Goal: Task Accomplishment & Management: Use online tool/utility

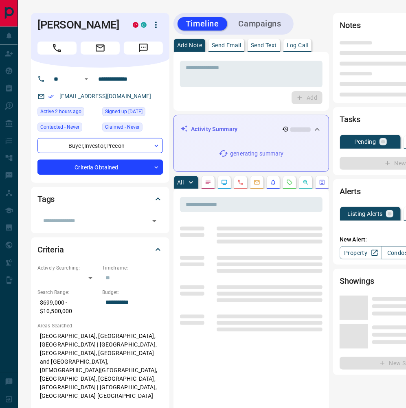
type input "**"
type input "**********"
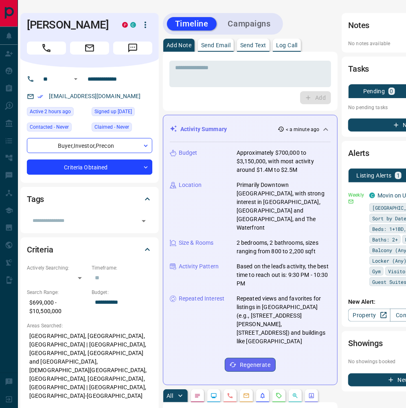
scroll to position [0, 17]
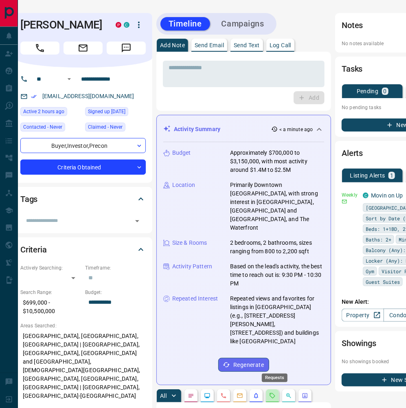
click at [275, 392] on icon "Requests" at bounding box center [272, 395] width 7 height 7
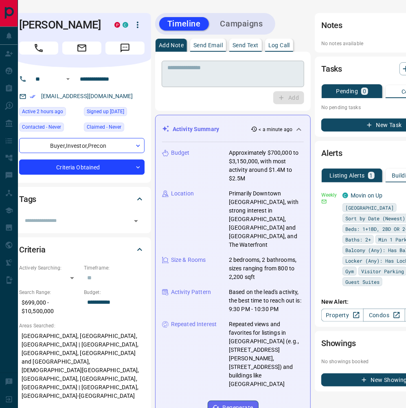
scroll to position [0, 20]
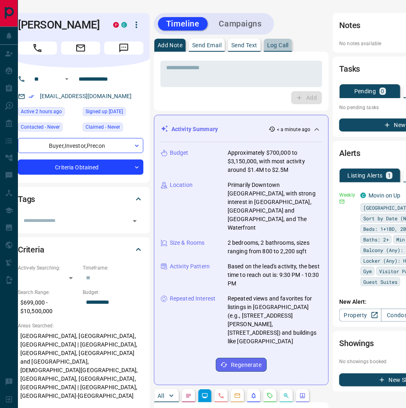
click at [287, 44] on p "Log Call" at bounding box center [278, 45] width 22 height 6
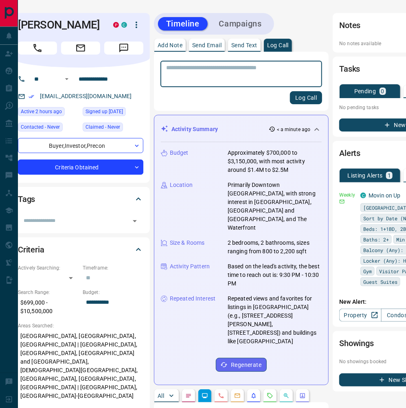
click at [295, 98] on button "Log Call" at bounding box center [306, 97] width 32 height 13
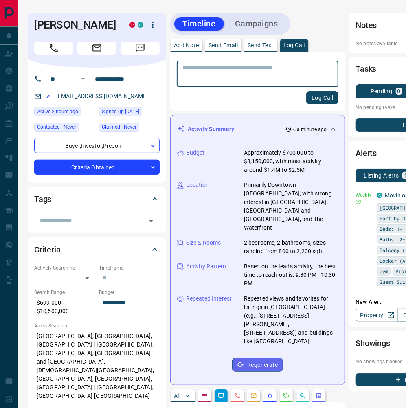
scroll to position [0, 3]
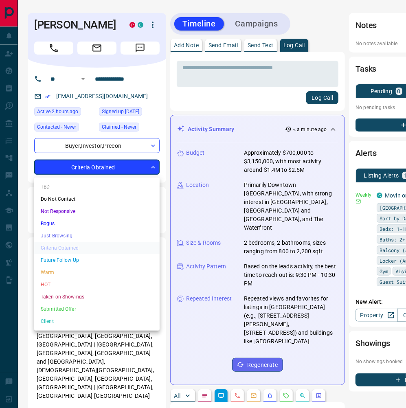
click at [96, 272] on li "Warm" at bounding box center [96, 272] width 125 height 12
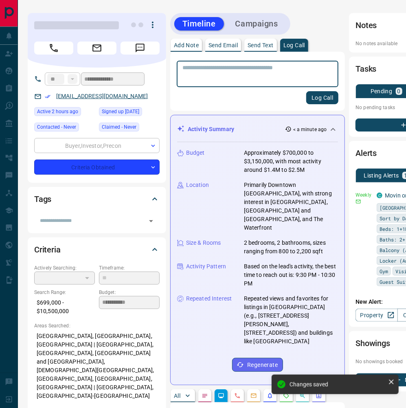
type input "*"
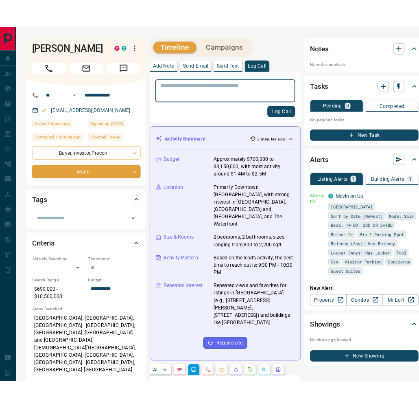
scroll to position [0, 0]
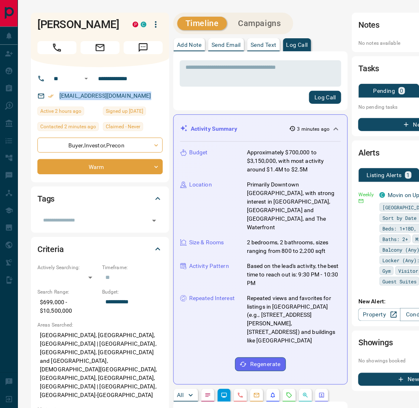
drag, startPoint x: 142, startPoint y: 97, endPoint x: 60, endPoint y: 93, distance: 82.3
click at [60, 93] on div "[EMAIL_ADDRESS][DOMAIN_NAME]" at bounding box center [99, 95] width 125 height 13
copy link "[EMAIL_ADDRESS][DOMAIN_NAME]"
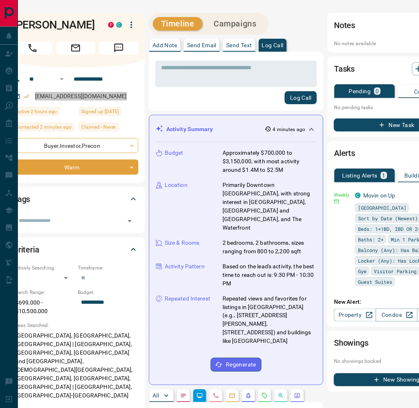
scroll to position [0, 24]
click at [139, 100] on div "**********" at bounding box center [76, 125] width 138 height 115
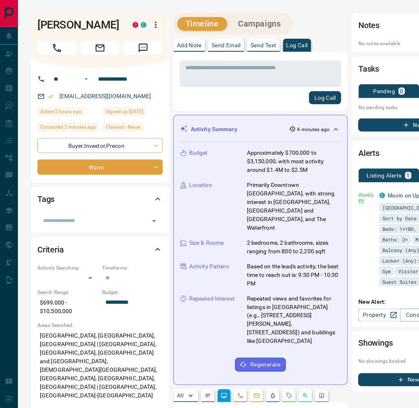
scroll to position [0, 0]
